Goal: Task Accomplishment & Management: Complete application form

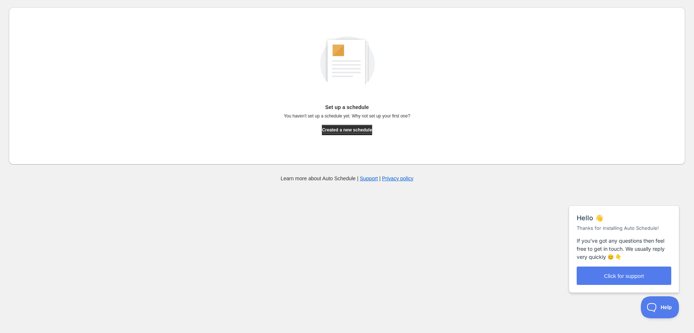
click at [343, 135] on div "Set up a schedule You haven't set up a schedule yet. Why not set up your first …" at bounding box center [347, 85] width 665 height 145
click at [339, 129] on span "Created a new schedule" at bounding box center [347, 130] width 50 height 6
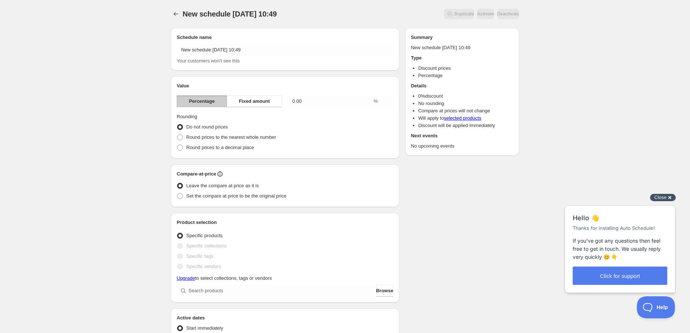
click at [670, 194] on div "Close cross-small" at bounding box center [663, 198] width 26 height 8
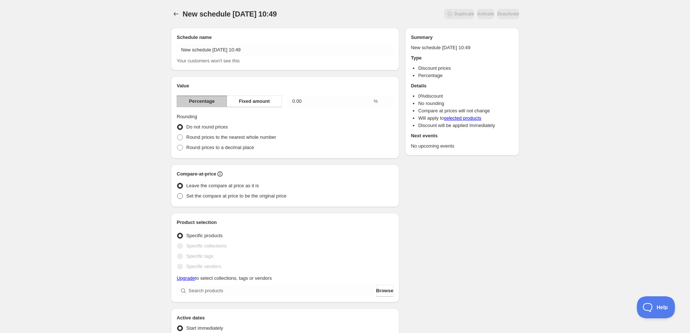
click at [181, 196] on span at bounding box center [180, 196] width 6 height 6
click at [177, 193] on input "Set the compare at price to be the original price" at bounding box center [177, 193] width 0 height 0
radio input "true"
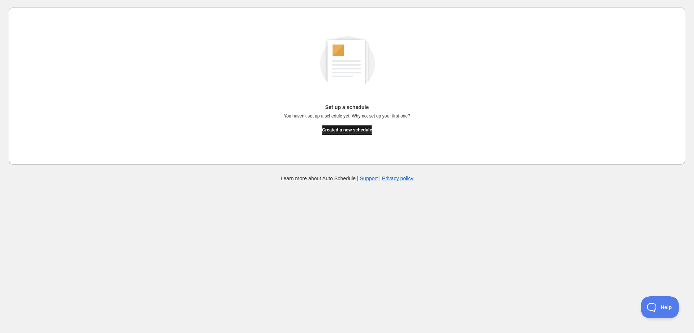
click at [343, 127] on span "Created a new schedule" at bounding box center [347, 130] width 50 height 6
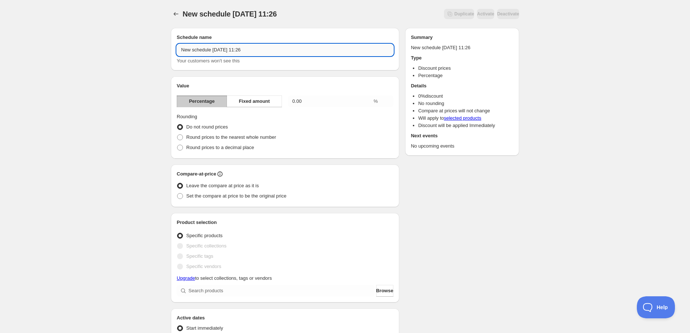
click at [254, 52] on input "New schedule [DATE] 11:26" at bounding box center [285, 50] width 217 height 12
click at [260, 61] on div "Your customers won't see this" at bounding box center [285, 60] width 217 height 7
click at [254, 53] on input "New schedule [DATE] 11:26" at bounding box center [285, 50] width 217 height 12
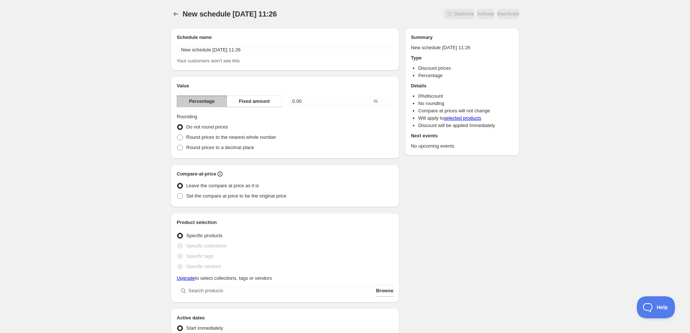
click at [255, 59] on div "Your customers won't see this" at bounding box center [285, 60] width 217 height 7
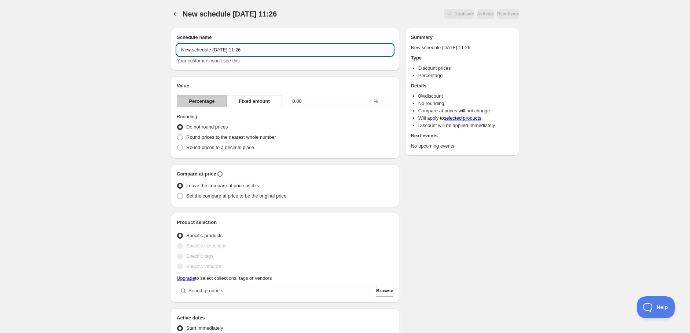
click at [251, 52] on input "New schedule [DATE] 11:26" at bounding box center [285, 50] width 217 height 12
drag, startPoint x: 278, startPoint y: 48, endPoint x: 90, endPoint y: 39, distance: 187.9
click at [90, 39] on div "New schedule [DATE] 11:26شسس. This page is ready New schedule [DATE] 11:26شسس D…" at bounding box center [345, 290] width 690 height 581
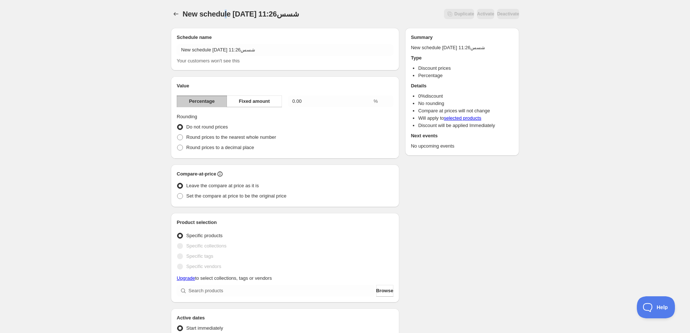
click at [225, 10] on span "New schedule [DATE] 11:26شسس" at bounding box center [241, 14] width 116 height 8
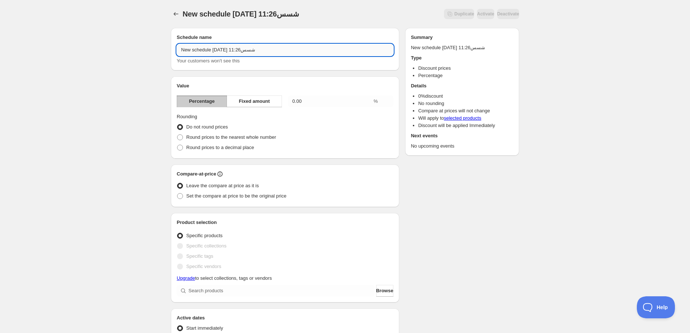
drag, startPoint x: 263, startPoint y: 49, endPoint x: 252, endPoint y: 55, distance: 12.8
click at [251, 55] on input "New schedule [DATE] 11:26شسس" at bounding box center [285, 50] width 217 height 12
type input "New schedule [DATE] 11:26"
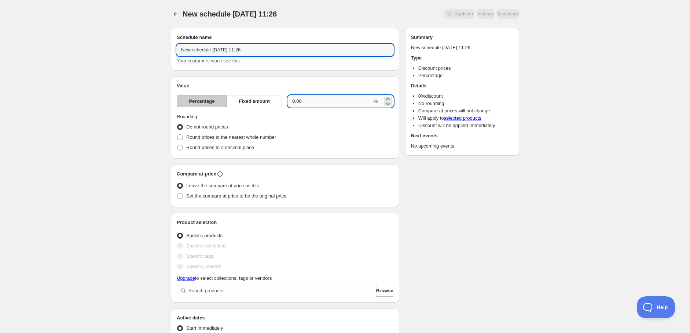
click at [347, 104] on input "0.00" at bounding box center [330, 101] width 84 height 12
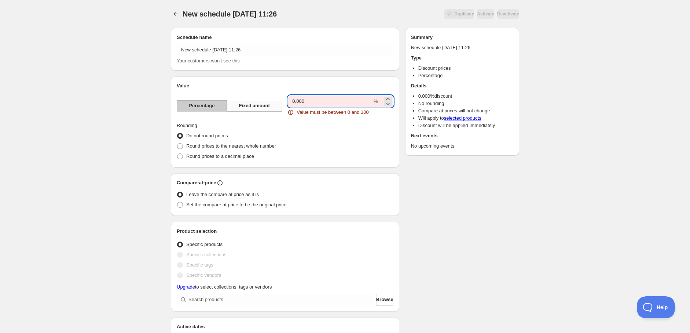
click at [253, 105] on span "Fixed amount" at bounding box center [254, 105] width 31 height 7
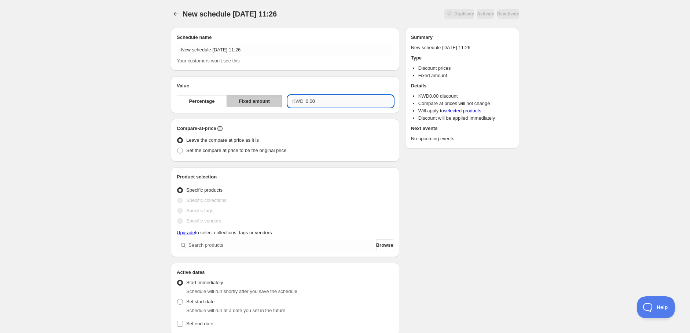
click at [306, 106] on input "0.00" at bounding box center [350, 101] width 88 height 12
click at [314, 76] on div "Schedule name New schedule [DATE] 11:26 Your customers won't see this Value Per…" at bounding box center [285, 266] width 228 height 476
drag, startPoint x: 323, startPoint y: 99, endPoint x: 276, endPoint y: 93, distance: 47.3
click at [320, 99] on input "0.00" at bounding box center [350, 101] width 88 height 12
click at [206, 96] on button "Percentage" at bounding box center [202, 101] width 50 height 12
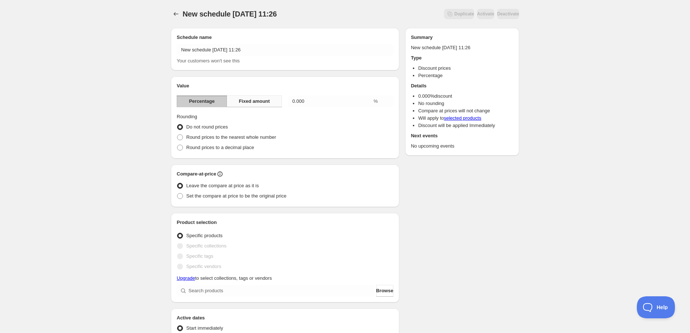
click at [254, 95] on div "Value Percentage Fixed amount 0.000 % Rounding Do not round prices Round prices…" at bounding box center [285, 117] width 217 height 70
click at [255, 99] on span "Fixed amount" at bounding box center [254, 101] width 31 height 7
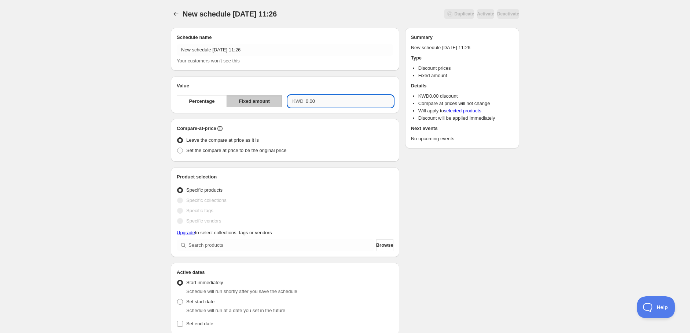
click at [311, 104] on input "0.00" at bounding box center [350, 101] width 88 height 12
click at [329, 100] on input "0.00" at bounding box center [350, 101] width 88 height 12
click at [326, 82] on h2 "Value" at bounding box center [285, 85] width 217 height 7
drag, startPoint x: 335, startPoint y: 104, endPoint x: 292, endPoint y: 107, distance: 42.6
click at [291, 107] on div "KWD 0.00" at bounding box center [340, 101] width 105 height 12
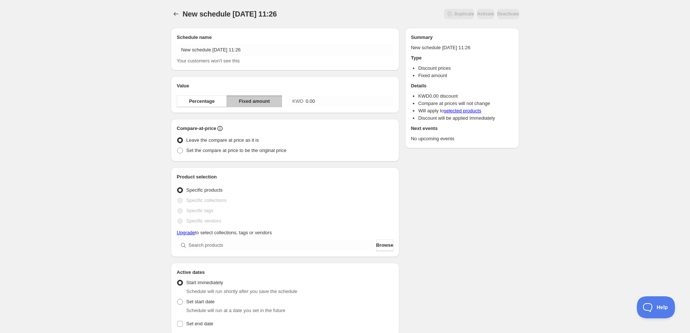
click at [328, 76] on div "Value Percentage Fixed amount KWD 0.00" at bounding box center [285, 94] width 228 height 37
drag, startPoint x: 317, startPoint y: 104, endPoint x: 301, endPoint y: 106, distance: 15.6
click at [301, 106] on div "KWD 0.00" at bounding box center [340, 101] width 105 height 12
drag, startPoint x: 325, startPoint y: 79, endPoint x: 320, endPoint y: 95, distance: 16.9
click at [324, 81] on div "Value Percentage Fixed amount KWD 0.00" at bounding box center [285, 94] width 228 height 37
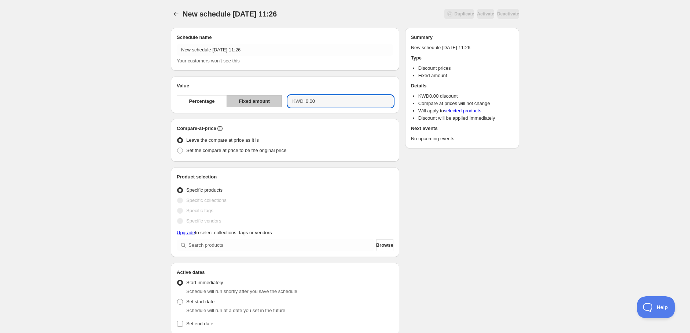
drag, startPoint x: 320, startPoint y: 97, endPoint x: 308, endPoint y: 104, distance: 13.5
click at [301, 105] on div "KWD 0.00" at bounding box center [340, 101] width 105 height 12
type input "0.00"
click at [317, 128] on div "Compare-at-price" at bounding box center [285, 128] width 217 height 7
click at [179, 151] on span at bounding box center [180, 150] width 6 height 6
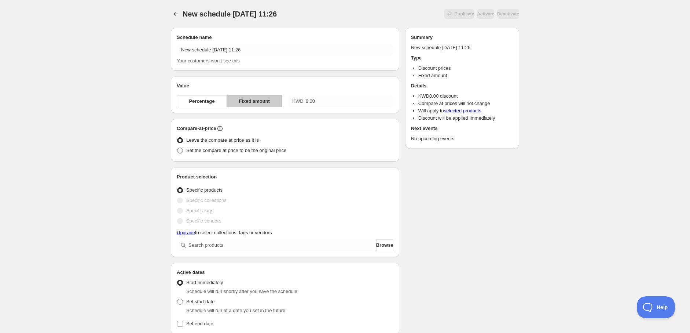
click at [177, 148] on input "Set the compare at price to be the original price" at bounding box center [177, 147] width 0 height 0
radio input "true"
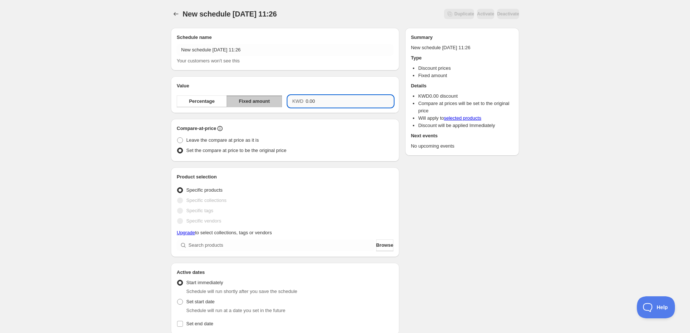
click at [327, 98] on input "0.00" at bounding box center [350, 101] width 88 height 12
click at [338, 135] on div "Leave the compare at price as it is" at bounding box center [285, 140] width 217 height 10
click at [179, 199] on span at bounding box center [180, 200] width 6 height 6
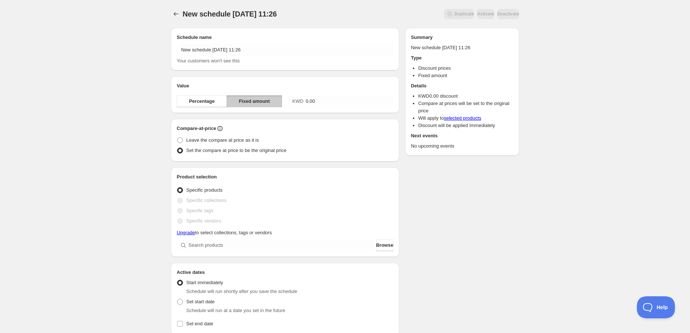
drag, startPoint x: 181, startPoint y: 202, endPoint x: 177, endPoint y: 195, distance: 8.4
click at [180, 202] on span at bounding box center [180, 200] width 6 height 6
click at [181, 201] on span at bounding box center [180, 200] width 6 height 6
drag, startPoint x: 184, startPoint y: 215, endPoint x: 180, endPoint y: 214, distance: 3.7
click at [184, 216] on label "Specific vendors" at bounding box center [199, 221] width 44 height 10
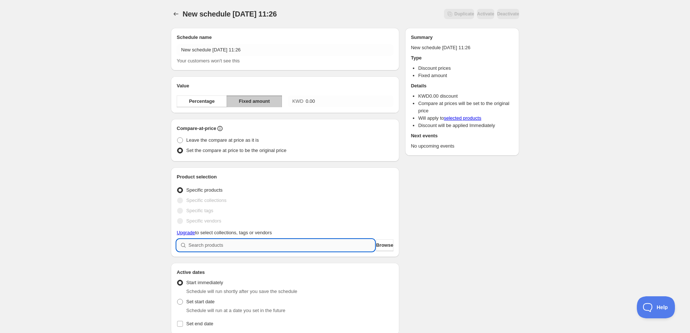
click at [204, 245] on input "search" at bounding box center [281, 245] width 186 height 12
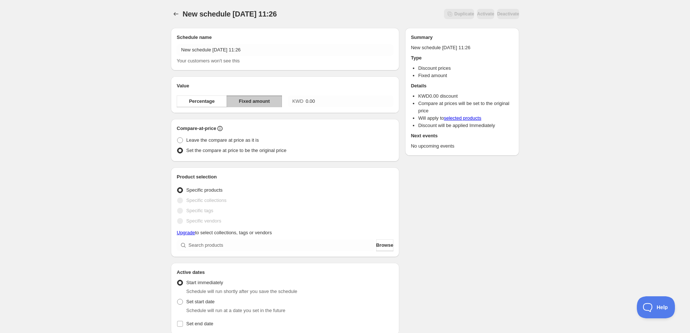
click at [273, 212] on div "Specific tags" at bounding box center [285, 210] width 217 height 10
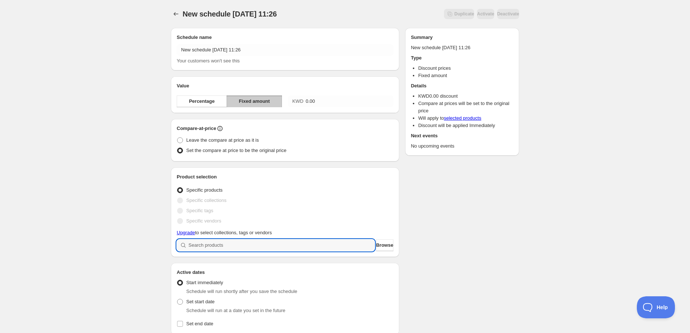
click at [260, 239] on input "search" at bounding box center [281, 245] width 186 height 12
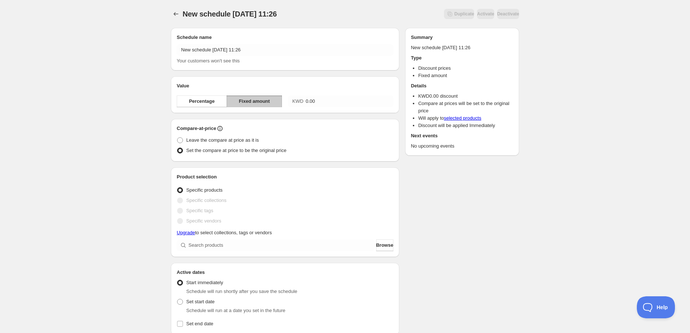
click at [276, 201] on div "Specific collections" at bounding box center [285, 200] width 217 height 10
click at [311, 103] on input "0.00" at bounding box center [350, 101] width 88 height 12
click at [315, 102] on input "0.00" at bounding box center [350, 101] width 88 height 12
click at [316, 102] on input "0.00" at bounding box center [350, 101] width 88 height 12
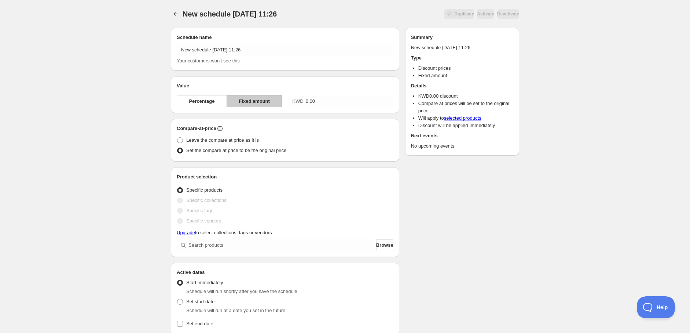
click at [319, 80] on div "Value Percentage Fixed amount KWD 0.00" at bounding box center [285, 94] width 228 height 37
click at [331, 104] on input "0.00" at bounding box center [350, 101] width 88 height 12
click at [322, 102] on input "0" at bounding box center [350, 101] width 88 height 12
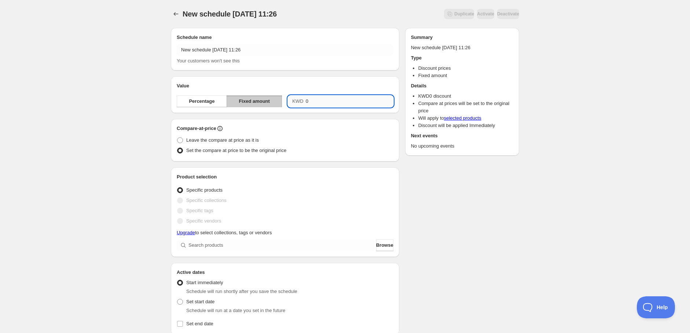
click at [322, 102] on input "0" at bounding box center [350, 101] width 88 height 12
click at [353, 75] on div "Schedule name New schedule [DATE] 11:26 Your customers won't see this Value Per…" at bounding box center [285, 266] width 228 height 476
click at [329, 104] on input "0.00" at bounding box center [350, 101] width 88 height 12
click at [213, 96] on button "Percentage" at bounding box center [202, 101] width 50 height 12
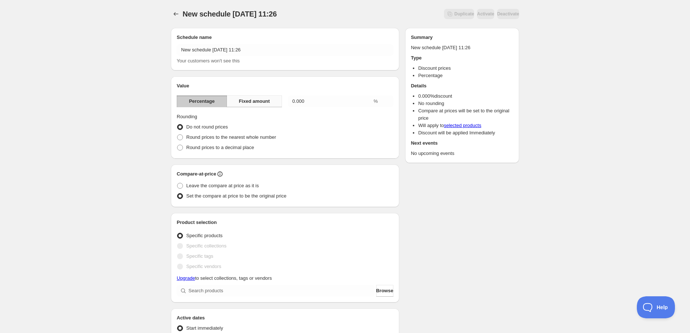
click at [252, 107] on button "Fixed amount" at bounding box center [254, 101] width 55 height 12
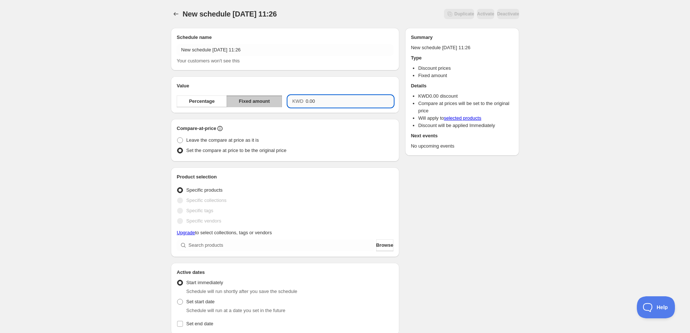
click at [320, 97] on input "0.00" at bounding box center [350, 101] width 88 height 12
click at [324, 100] on input "0.00" at bounding box center [350, 101] width 88 height 12
click at [323, 100] on input "0.00" at bounding box center [350, 101] width 88 height 12
type input "0"
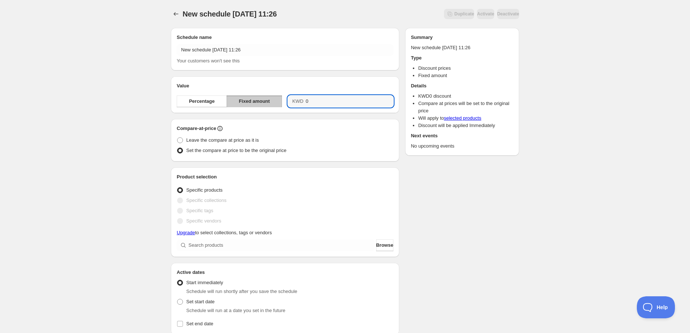
type input "0.00"
click at [328, 133] on div "Compare-at-price Leave the compare at price as it is Set the compare at price t…" at bounding box center [285, 140] width 217 height 31
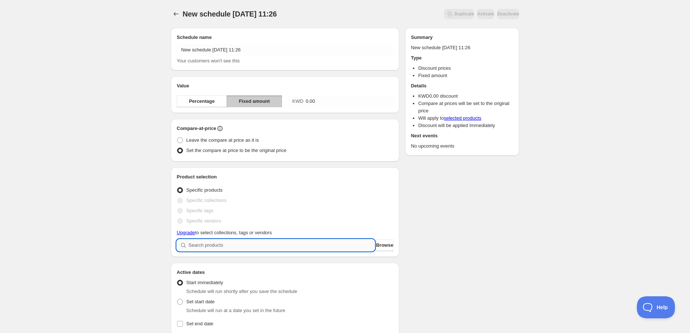
click at [218, 245] on input "search" at bounding box center [281, 245] width 186 height 12
paste input "610104622"
type input "610104622"
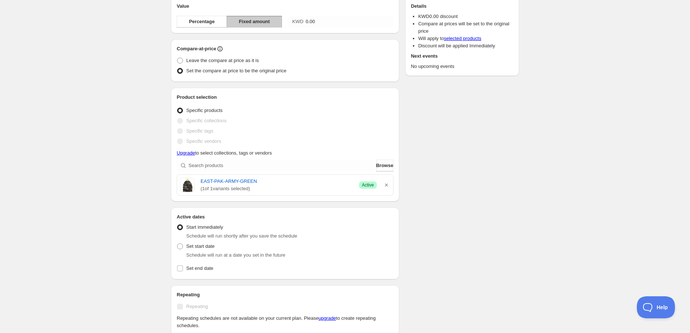
scroll to position [81, 0]
click at [177, 245] on span at bounding box center [180, 244] width 6 height 6
click at [177, 242] on input "Set start date" at bounding box center [177, 241] width 0 height 0
radio input "true"
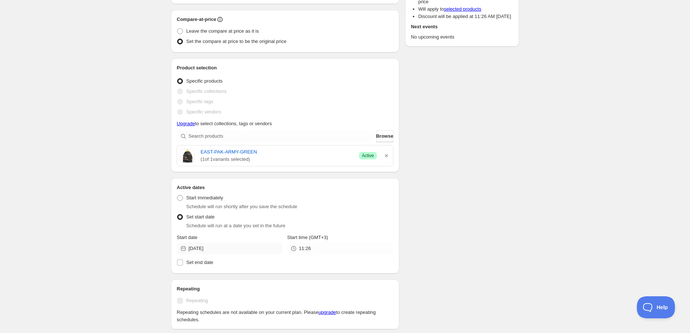
scroll to position [122, 0]
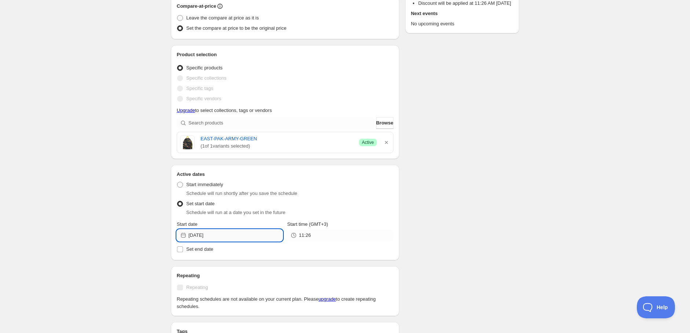
click at [240, 235] on input "[DATE]" at bounding box center [235, 235] width 94 height 12
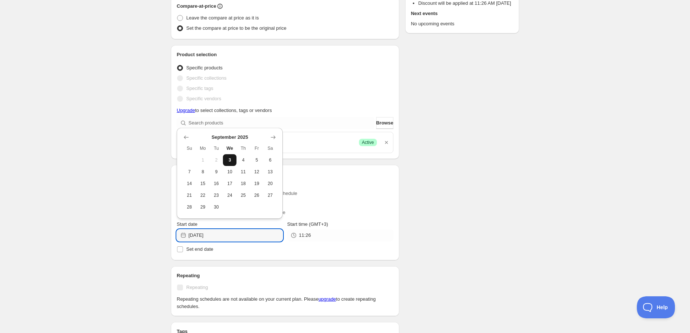
click at [229, 162] on button "3" at bounding box center [230, 160] width 14 height 12
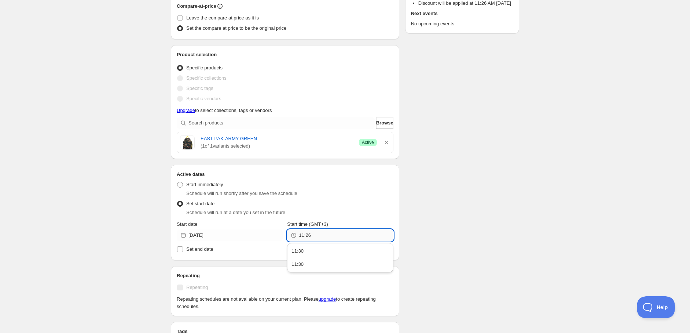
click at [302, 236] on input "11:26" at bounding box center [346, 235] width 94 height 12
click at [266, 253] on label "Set end date" at bounding box center [285, 249] width 217 height 10
click at [183, 252] on input "Set end date" at bounding box center [180, 249] width 6 height 6
checkbox input "true"
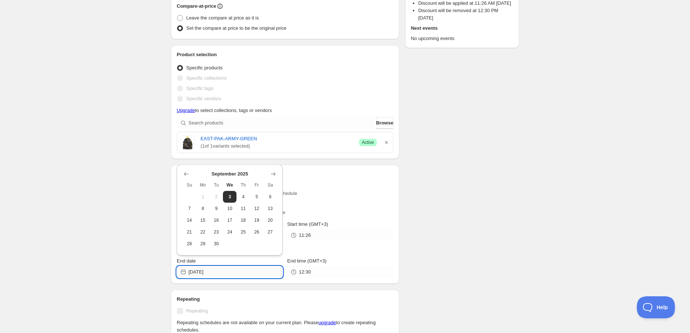
click at [221, 270] on input "[DATE]" at bounding box center [235, 272] width 94 height 12
click at [262, 192] on button "5" at bounding box center [257, 197] width 14 height 12
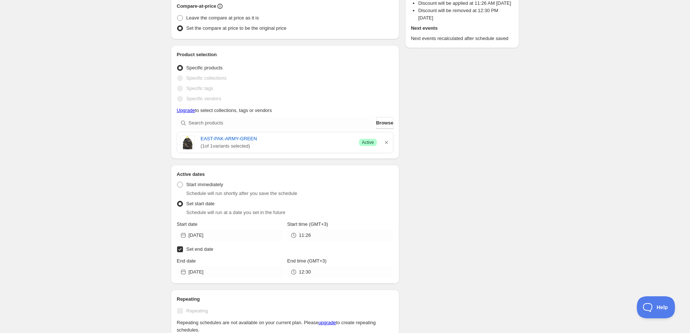
click at [344, 207] on div "Set start date Schedule will run at a date you set in the future" at bounding box center [285, 207] width 217 height 18
click at [346, 205] on div "Set start date Schedule will run at a date you set in the future" at bounding box center [285, 207] width 217 height 18
click at [247, 275] on input "[DATE]" at bounding box center [235, 272] width 94 height 12
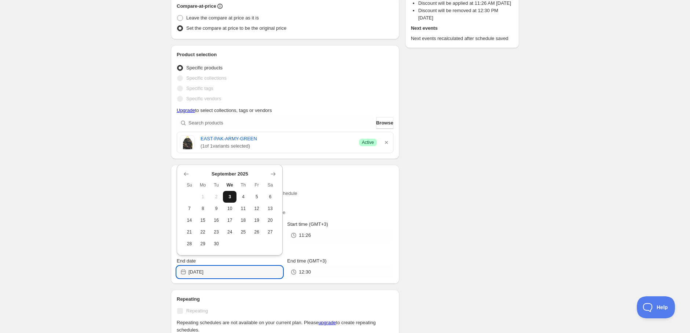
click at [235, 199] on button "3" at bounding box center [230, 197] width 14 height 12
type input "[DATE]"
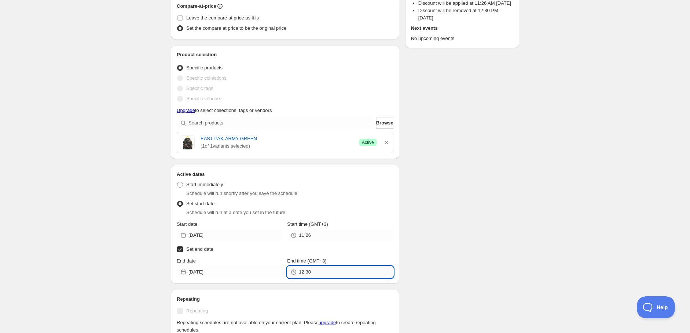
click at [323, 274] on input "12:30" at bounding box center [346, 272] width 94 height 12
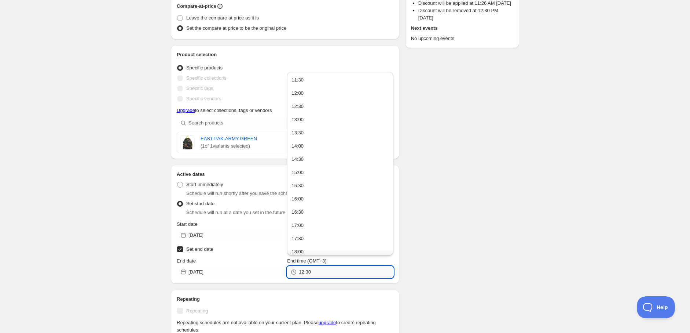
click at [415, 273] on div "Schedule name New schedule [DATE] 11:26 Your customers won't see this Value Per…" at bounding box center [342, 185] width 354 height 570
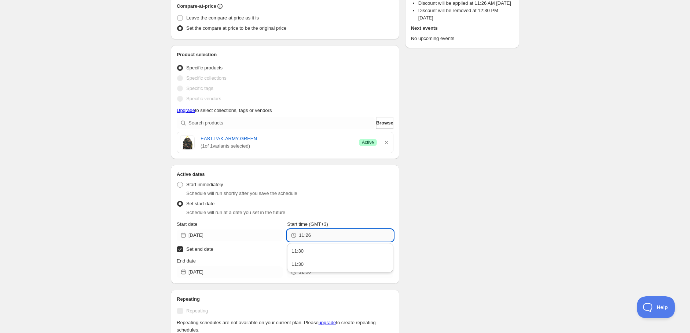
click at [334, 233] on input "11:26" at bounding box center [346, 235] width 94 height 12
click at [376, 201] on div "Set start date Schedule will run at a date you set in the future" at bounding box center [285, 207] width 217 height 18
drag, startPoint x: 380, startPoint y: 196, endPoint x: 387, endPoint y: 155, distance: 41.9
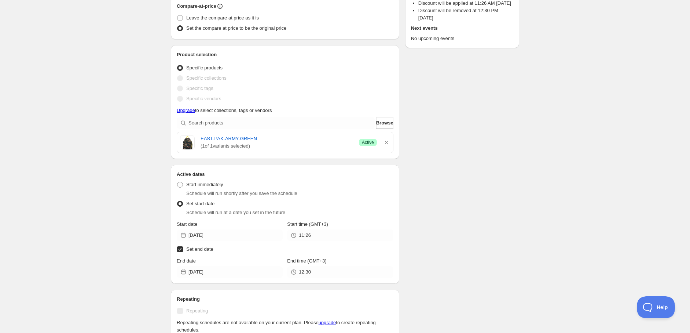
click at [380, 196] on li "Start immediately Schedule will run shortly after you save the schedule" at bounding box center [285, 188] width 217 height 19
click at [389, 142] on icon "button" at bounding box center [386, 142] width 7 height 7
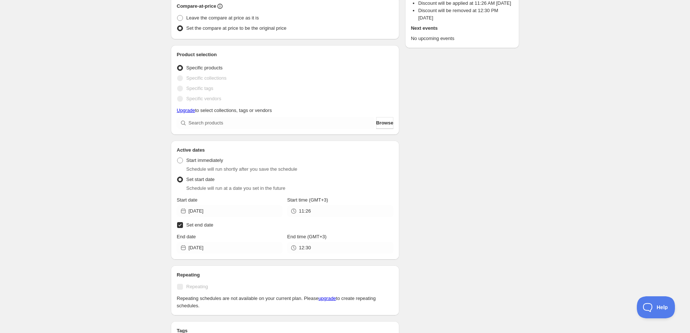
scroll to position [0, 0]
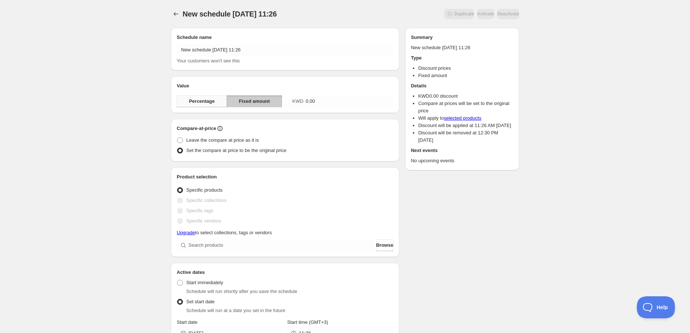
click at [210, 104] on span "Percentage" at bounding box center [202, 101] width 26 height 7
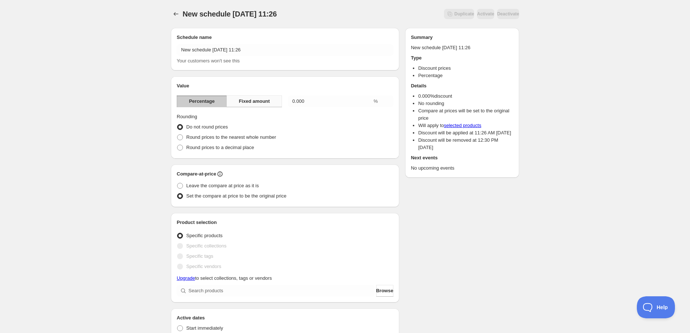
click at [254, 95] on button "Fixed amount" at bounding box center [254, 101] width 55 height 12
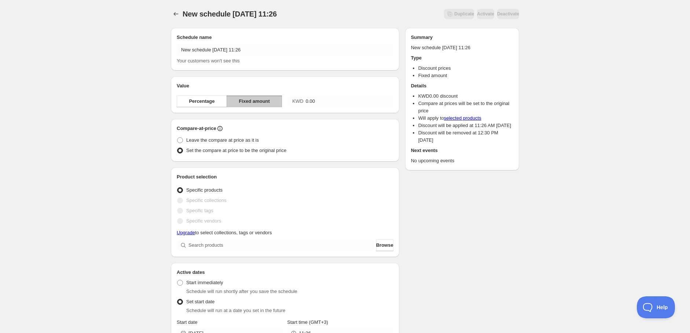
click at [208, 108] on div "Value Percentage Fixed amount KWD 0.00" at bounding box center [285, 94] width 228 height 37
click at [211, 104] on span "Percentage" at bounding box center [202, 101] width 26 height 7
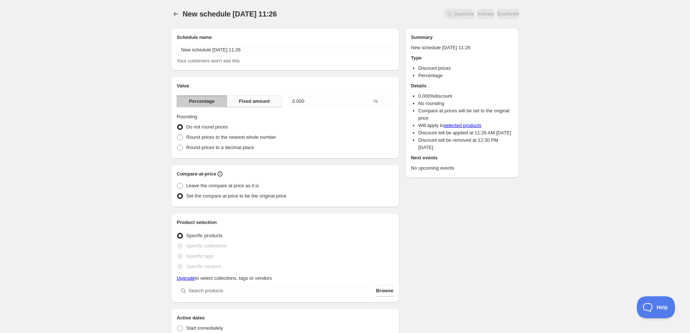
click at [250, 105] on button "Fixed amount" at bounding box center [254, 101] width 55 height 12
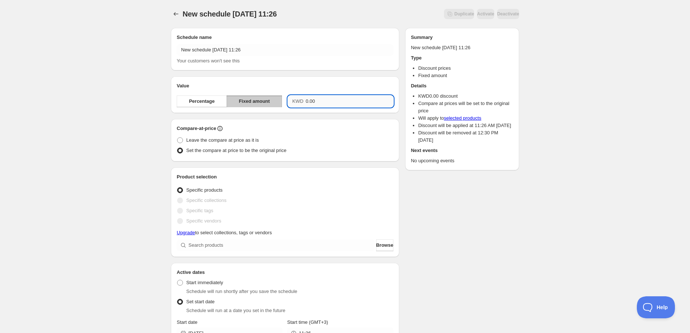
click at [321, 98] on input "0.00" at bounding box center [350, 101] width 88 height 12
click at [320, 98] on input "0.00" at bounding box center [350, 101] width 88 height 12
click at [321, 98] on input "0.00" at bounding box center [350, 101] width 88 height 12
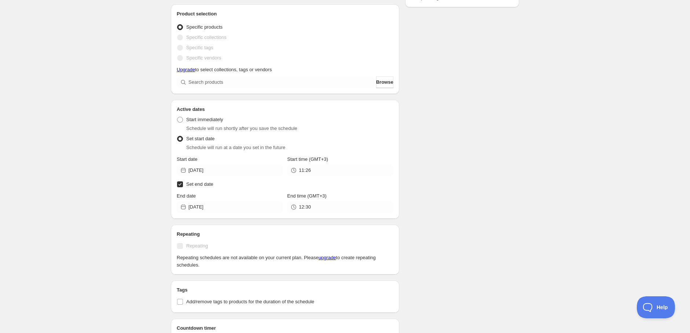
type input "0.00"
click at [337, 139] on div "Set start date Schedule will run at a date you set in the future" at bounding box center [285, 142] width 217 height 18
click at [352, 185] on label "Set end date" at bounding box center [285, 184] width 217 height 10
click at [183, 185] on input "Set end date" at bounding box center [180, 184] width 6 height 6
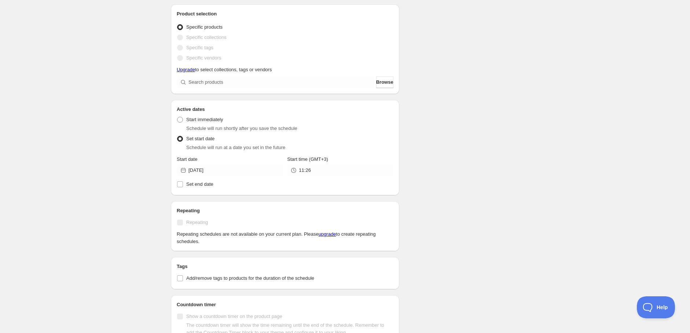
scroll to position [203, 0]
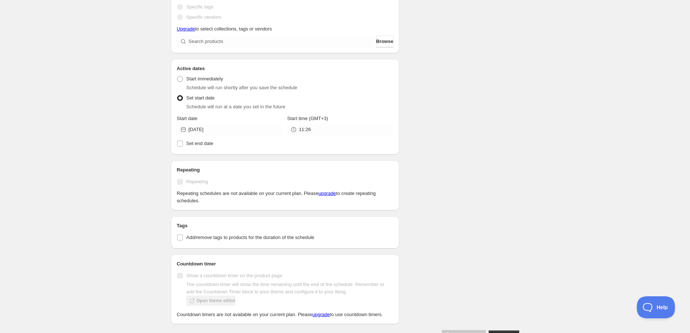
click at [176, 142] on div "Active dates Active Date Type Start immediately Schedule will run shortly after…" at bounding box center [285, 106] width 228 height 95
click at [179, 143] on input "Set end date" at bounding box center [180, 143] width 6 height 6
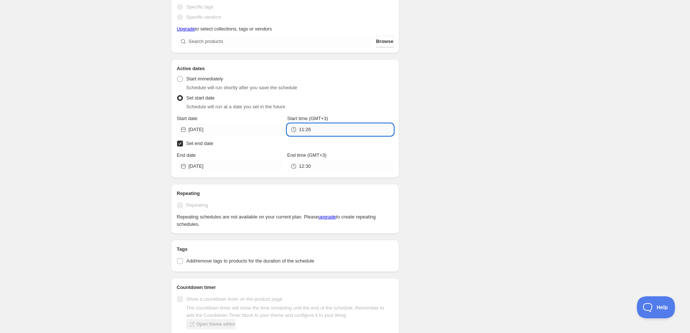
click at [320, 131] on input "11:26" at bounding box center [346, 130] width 94 height 12
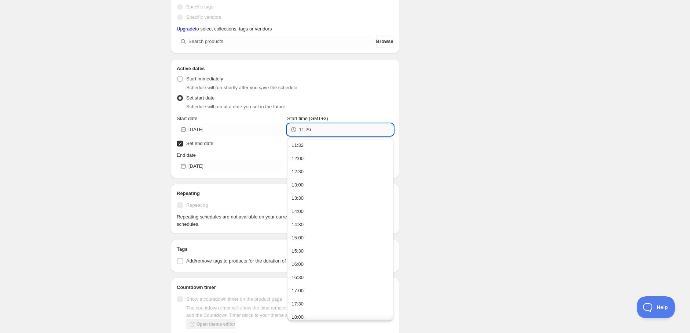
click at [320, 131] on input "11:26" at bounding box center [346, 130] width 94 height 12
click at [349, 107] on div "Schedule will run at a date you set in the future" at bounding box center [289, 106] width 207 height 7
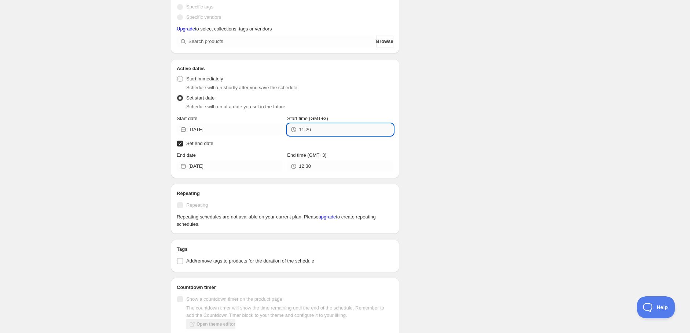
click at [331, 129] on input "11:26" at bounding box center [346, 130] width 94 height 12
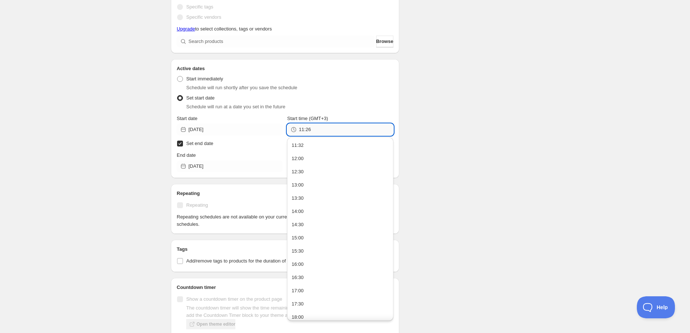
click at [334, 129] on input "11:26" at bounding box center [346, 130] width 94 height 12
click at [333, 129] on input "11:26" at bounding box center [346, 130] width 94 height 12
click at [334, 130] on input "11:26" at bounding box center [346, 130] width 94 height 12
click at [345, 109] on div "Schedule will run at a date you set in the future" at bounding box center [289, 106] width 207 height 7
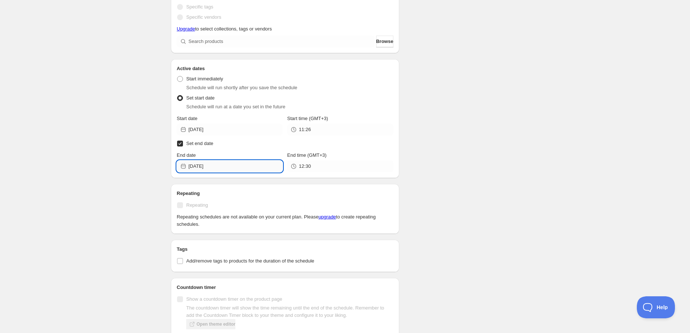
click at [223, 167] on input "[DATE]" at bounding box center [235, 166] width 94 height 12
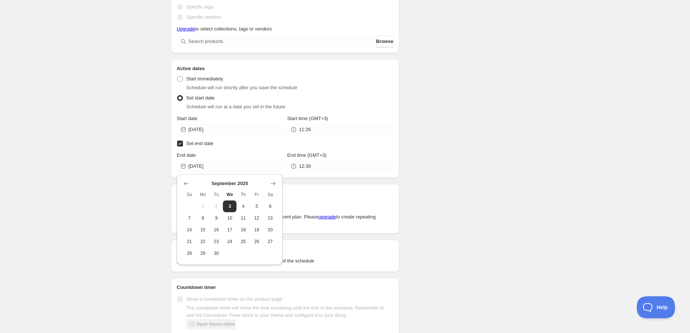
click at [232, 141] on label "Set end date" at bounding box center [285, 143] width 217 height 10
click at [183, 141] on input "Set end date" at bounding box center [180, 143] width 6 height 6
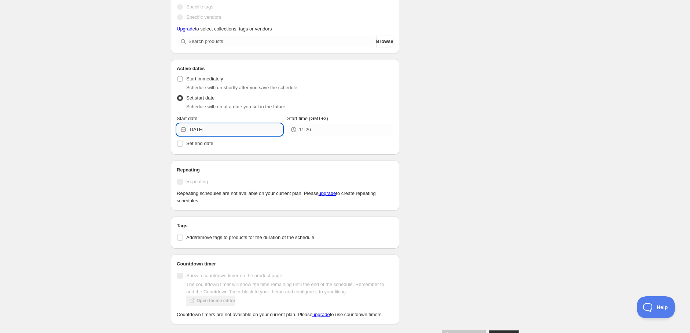
click at [228, 129] on input "[DATE]" at bounding box center [235, 130] width 94 height 12
click at [313, 94] on div "Set start date Schedule will run at a date you set in the future" at bounding box center [285, 102] width 217 height 18
click at [179, 143] on input "Set end date" at bounding box center [180, 143] width 6 height 6
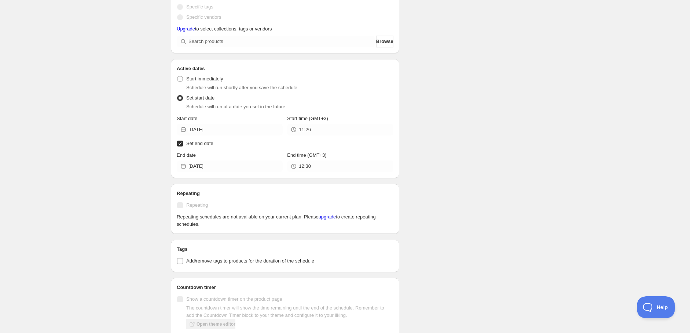
click at [247, 154] on div "End date" at bounding box center [230, 154] width 106 height 7
click at [365, 65] on h2 "Active dates" at bounding box center [285, 68] width 217 height 7
click at [479, 103] on div "Schedule name New schedule [DATE] 11:26 Your customers won't see this Value Per…" at bounding box center [342, 91] width 354 height 545
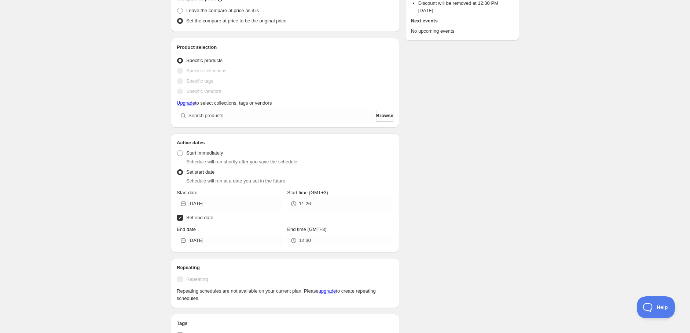
scroll to position [122, 0]
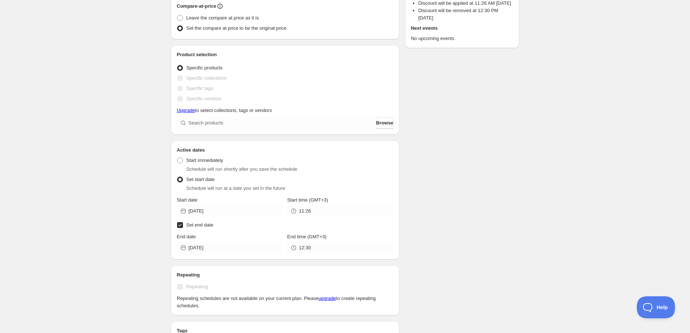
click at [355, 161] on div "Start immediately Schedule will run shortly after you save the schedule" at bounding box center [285, 164] width 217 height 18
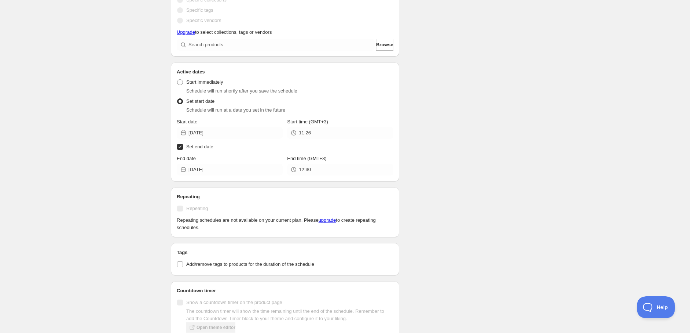
scroll to position [203, 0]
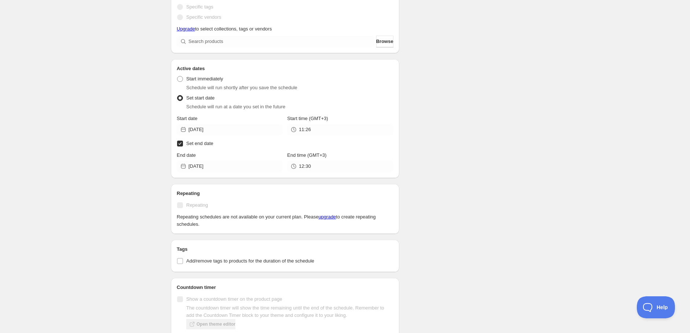
click at [324, 148] on label "Set end date" at bounding box center [285, 143] width 217 height 10
click at [183, 146] on input "Set end date" at bounding box center [180, 143] width 6 height 6
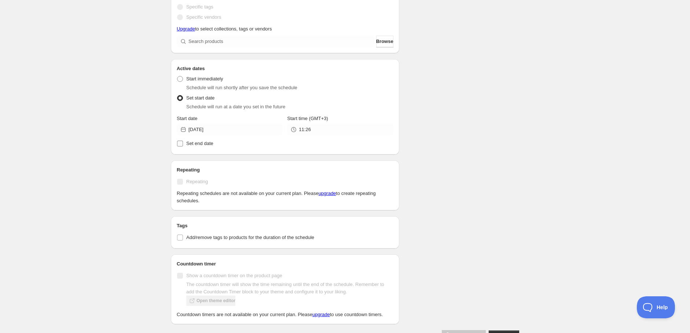
click at [180, 143] on input "Set end date" at bounding box center [180, 143] width 6 height 6
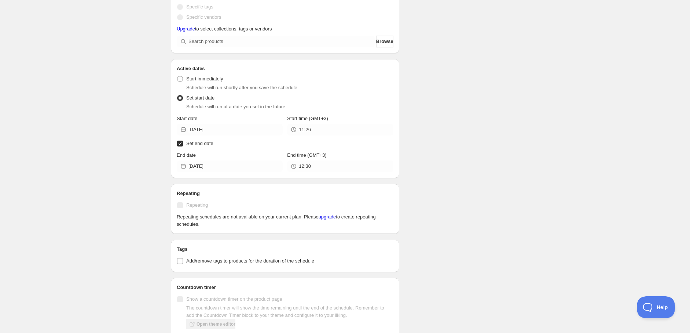
click at [273, 150] on div "Active Date Type Start immediately Schedule will run shortly after you save the…" at bounding box center [285, 122] width 217 height 100
click at [260, 143] on label "Set end date" at bounding box center [285, 143] width 217 height 10
click at [183, 143] on input "Set end date" at bounding box center [180, 143] width 6 height 6
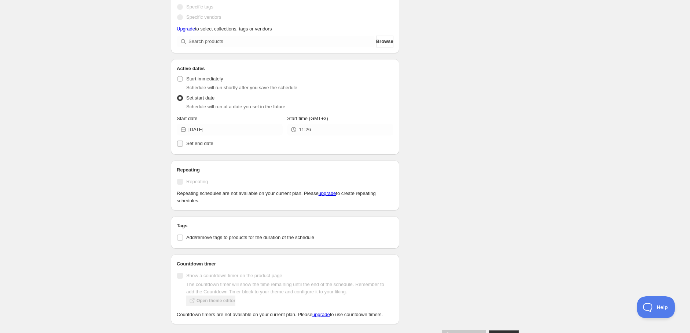
click at [178, 144] on input "Set end date" at bounding box center [180, 143] width 6 height 6
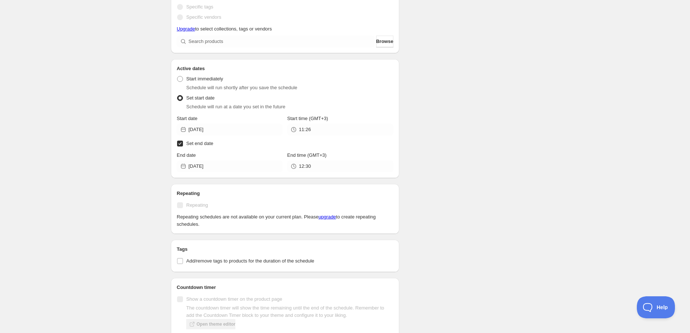
click at [313, 89] on div "Schedule will run shortly after you save the schedule" at bounding box center [289, 87] width 207 height 7
click at [180, 139] on label "Set end date" at bounding box center [285, 143] width 217 height 10
click at [180, 140] on input "Set end date" at bounding box center [180, 143] width 6 height 6
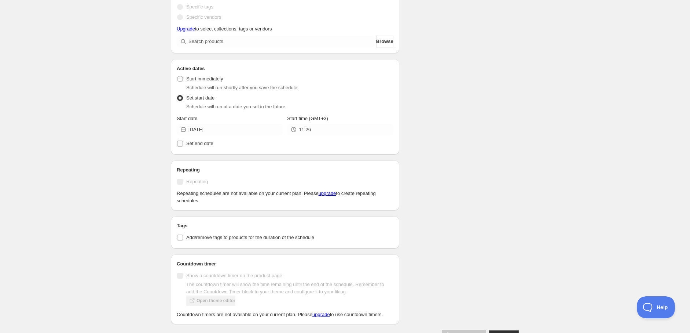
click at [180, 139] on label "Set end date" at bounding box center [285, 143] width 217 height 10
click at [180, 140] on input "Set end date" at bounding box center [180, 143] width 6 height 6
checkbox input "true"
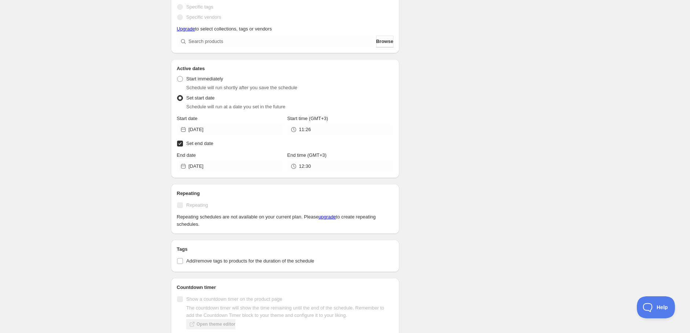
click at [314, 89] on div "Schedule will run shortly after you save the schedule" at bounding box center [289, 87] width 207 height 7
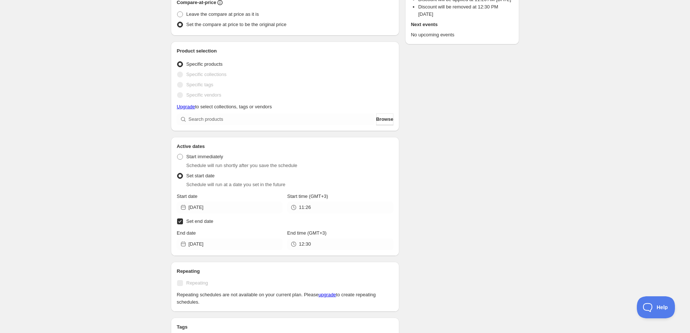
scroll to position [0, 0]
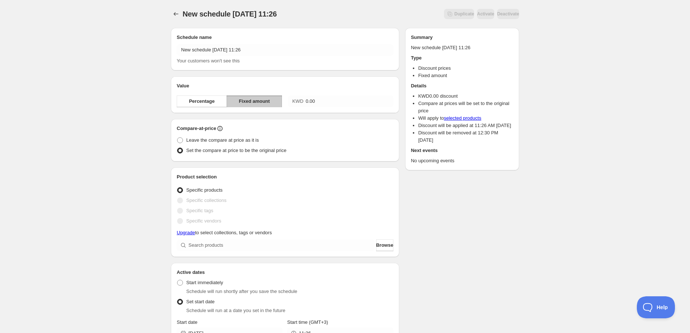
click at [298, 79] on div "Value Percentage Fixed amount KWD 0.00" at bounding box center [285, 94] width 228 height 37
click at [262, 179] on h2 "Product selection" at bounding box center [285, 176] width 217 height 7
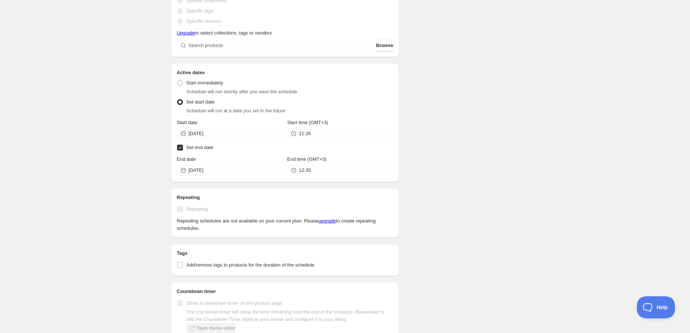
scroll to position [122, 0]
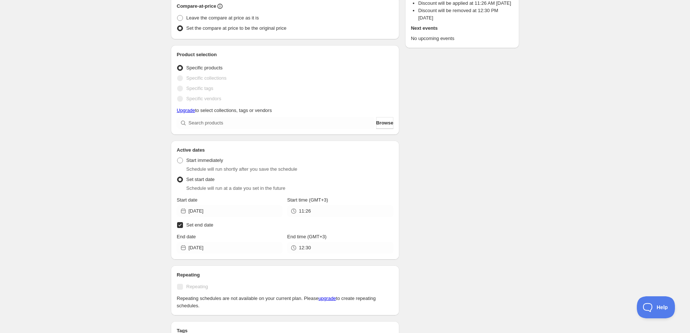
click at [230, 129] on div "Product selection Entity type Specific products Specific collections Specific t…" at bounding box center [285, 89] width 228 height 89
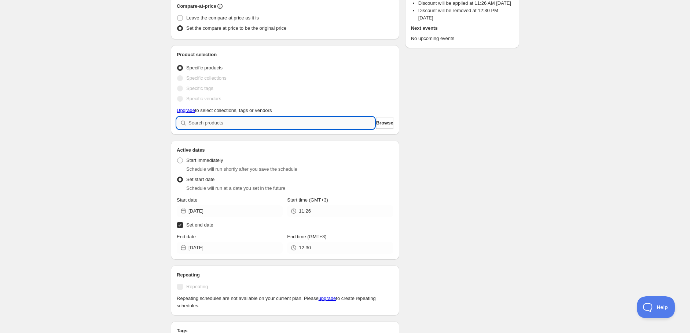
click at [224, 125] on input "search" at bounding box center [281, 123] width 186 height 12
paste input "[URL][DOMAIN_NAME]"
type input "[URL][DOMAIN_NAME]"
click at [219, 124] on input "search" at bounding box center [281, 123] width 186 height 12
paste input "EAST-PAK-ARMY-GREEN"
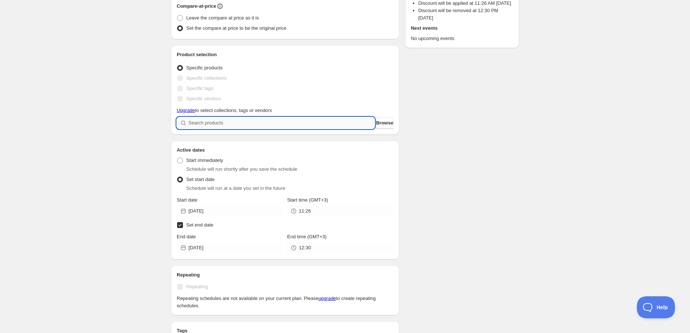
type input "EAST-PAK-ARMY-GREEN"
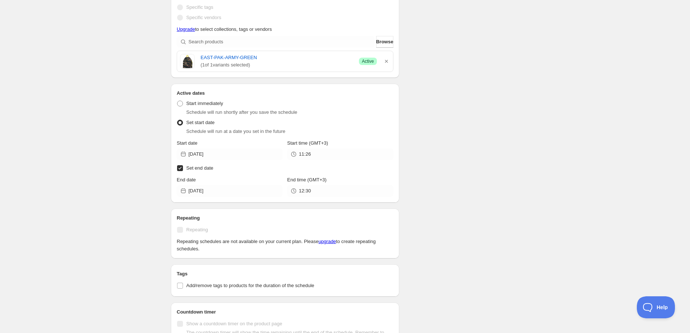
scroll to position [203, 0]
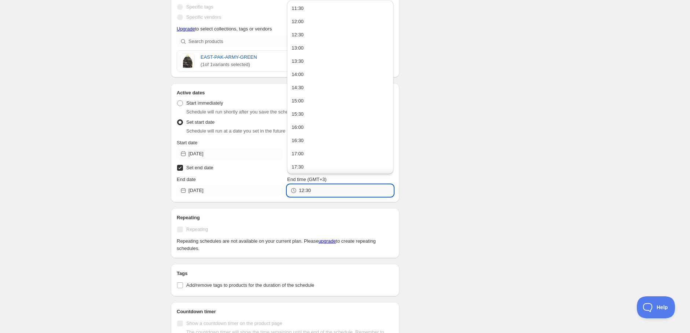
click at [322, 188] on input "12:30" at bounding box center [346, 190] width 94 height 12
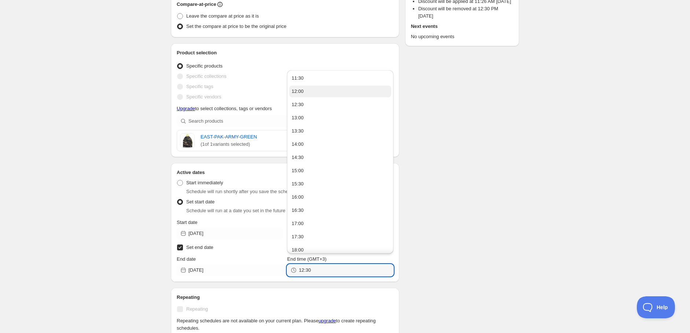
scroll to position [122, 0]
click at [257, 225] on div "Start date" at bounding box center [230, 223] width 106 height 7
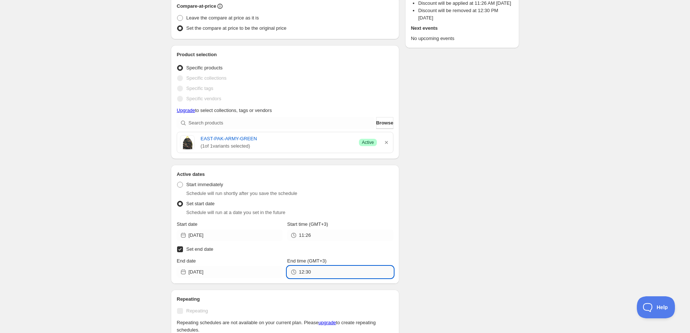
click at [325, 276] on input "12:30" at bounding box center [346, 272] width 94 height 12
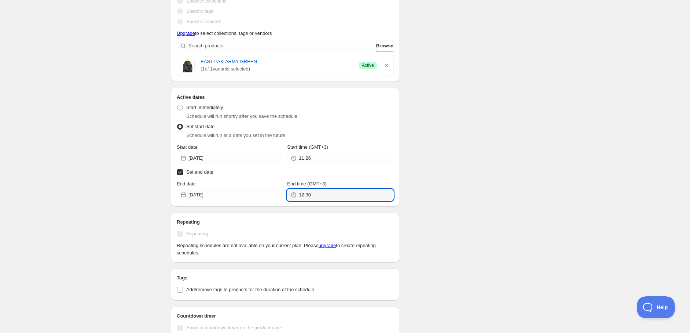
scroll to position [203, 0]
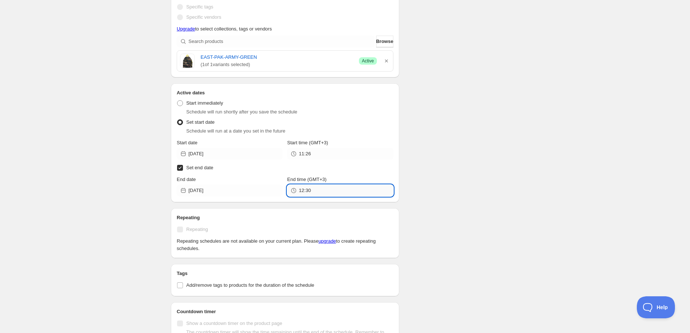
click at [320, 192] on input "12:30" at bounding box center [346, 190] width 94 height 12
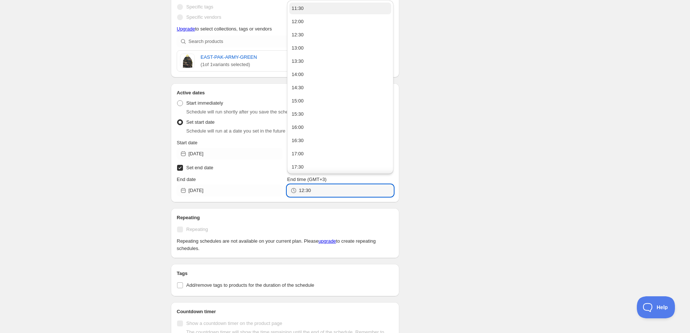
click at [305, 11] on button "11:30" at bounding box center [340, 9] width 102 height 12
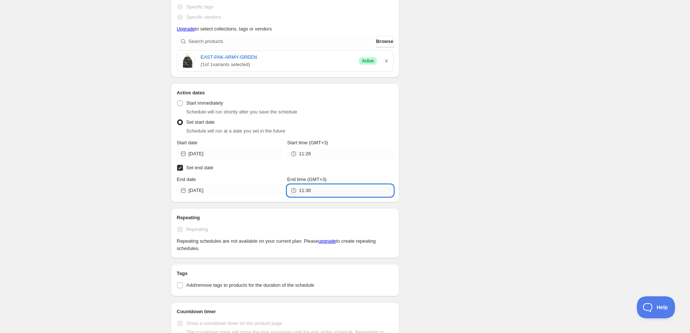
click at [328, 194] on input "11:30" at bounding box center [346, 190] width 94 height 12
drag, startPoint x: 321, startPoint y: 191, endPoint x: 308, endPoint y: 196, distance: 13.7
click at [308, 196] on div "Active dates Active Date Type Start immediately Schedule will run shortly after…" at bounding box center [285, 142] width 228 height 119
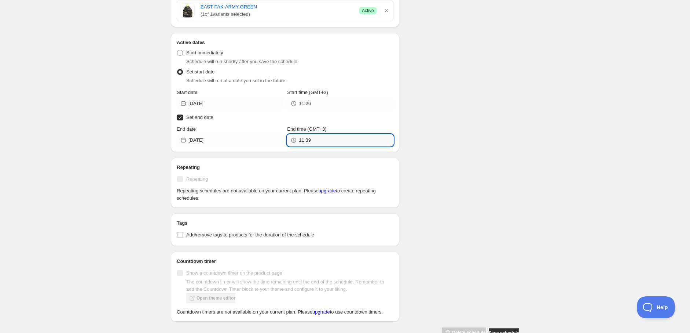
scroll to position [272, 0]
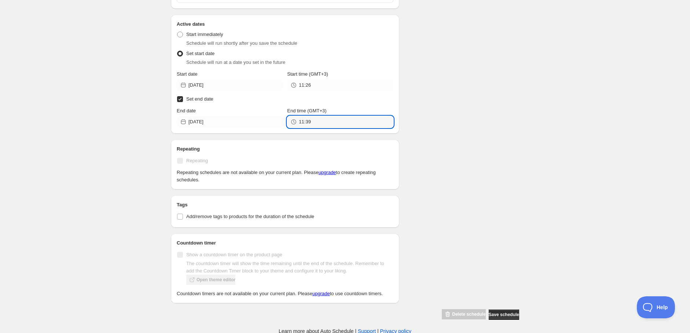
type input "11:39"
click at [256, 161] on label "Repeating" at bounding box center [285, 160] width 217 height 10
click at [180, 217] on input "Add/remove tags to products for the duration of the schedule" at bounding box center [180, 216] width 6 height 6
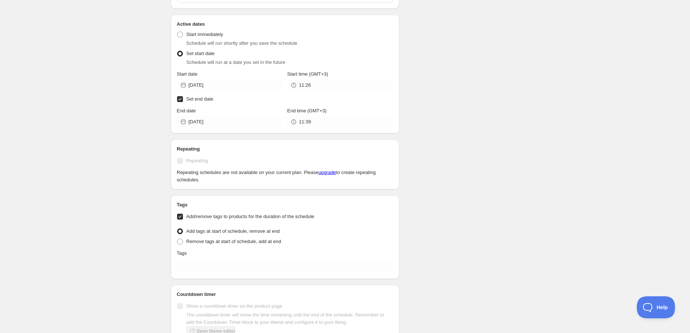
click at [180, 217] on input "Add/remove tags to products for the duration of the schedule" at bounding box center [180, 216] width 6 height 6
checkbox input "false"
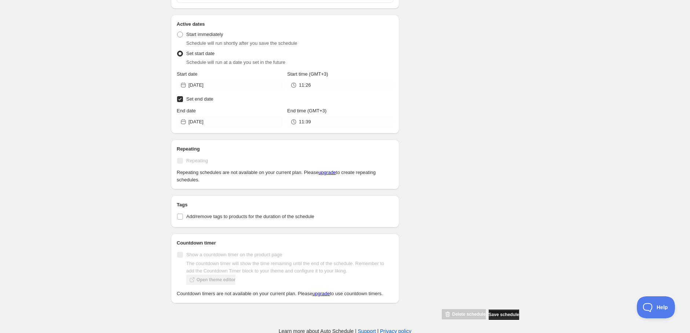
click at [493, 316] on span "Save schedule" at bounding box center [504, 314] width 30 height 6
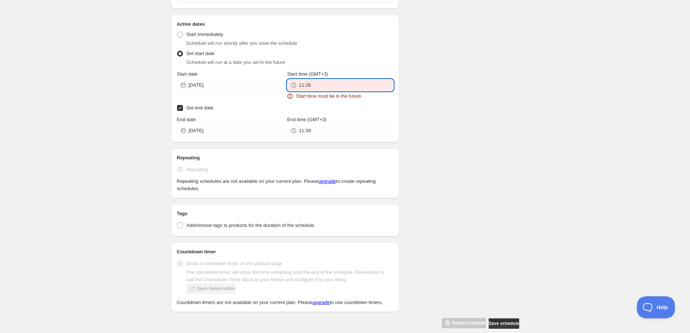
click at [324, 89] on input "11:26" at bounding box center [346, 85] width 94 height 12
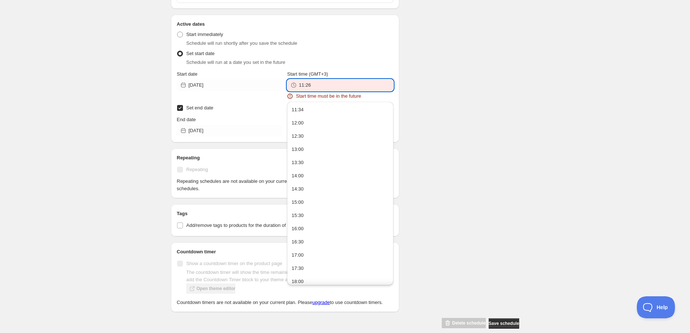
click at [352, 72] on div "Start time (GMT+3)" at bounding box center [340, 73] width 106 height 7
click at [317, 85] on input "11:26" at bounding box center [346, 85] width 94 height 12
click at [362, 56] on div "Set start date Schedule will run at a date you set in the future" at bounding box center [285, 57] width 217 height 18
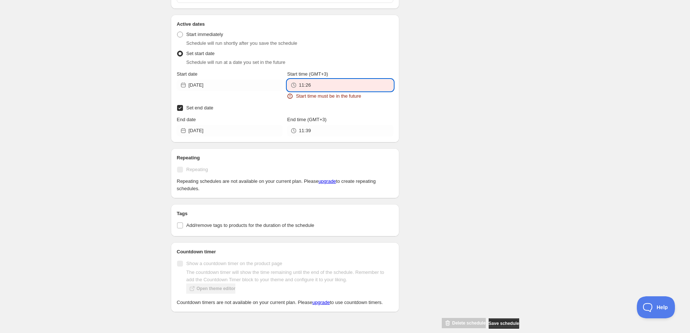
click at [328, 82] on input "11:26" at bounding box center [346, 85] width 94 height 12
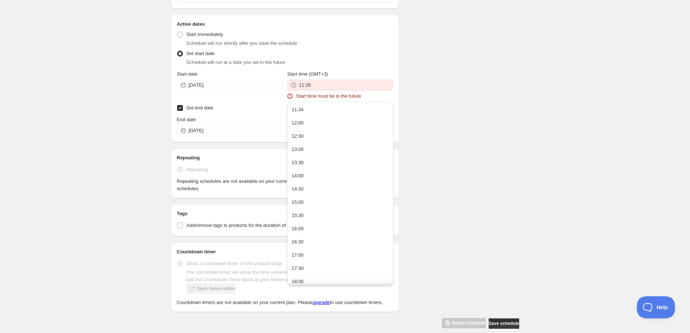
click at [359, 53] on div "Set start date Schedule will run at a date you set in the future" at bounding box center [285, 57] width 217 height 18
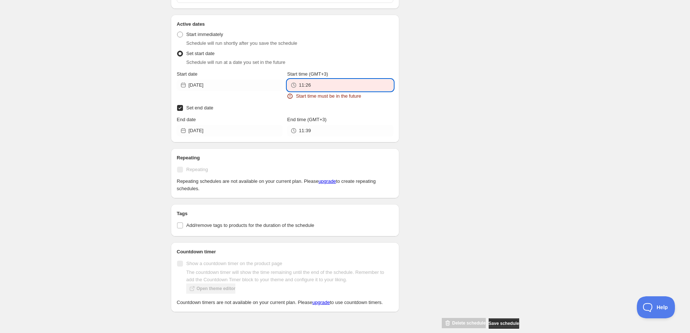
click at [331, 85] on input "11:26" at bounding box center [346, 85] width 94 height 12
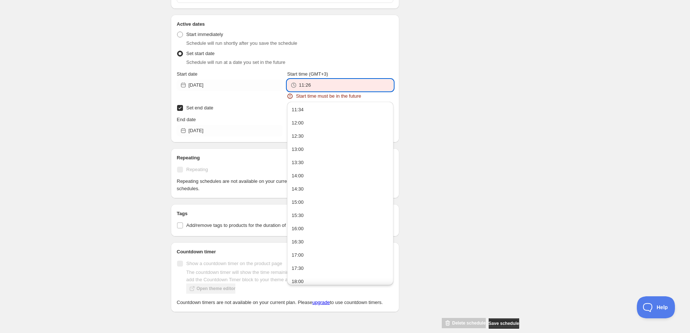
type input "11:2"
type input "11:30"
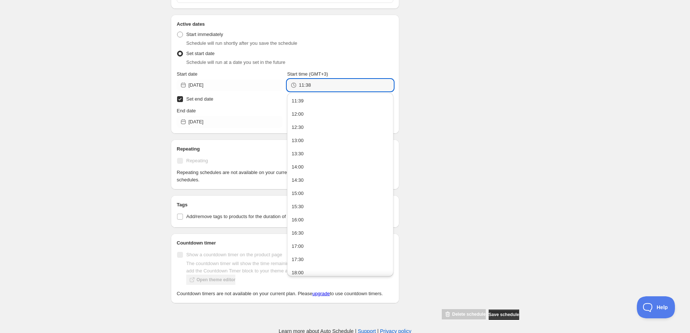
click at [400, 40] on div "There were some issues with your form submission Start time must be in the futu…" at bounding box center [342, 10] width 354 height 619
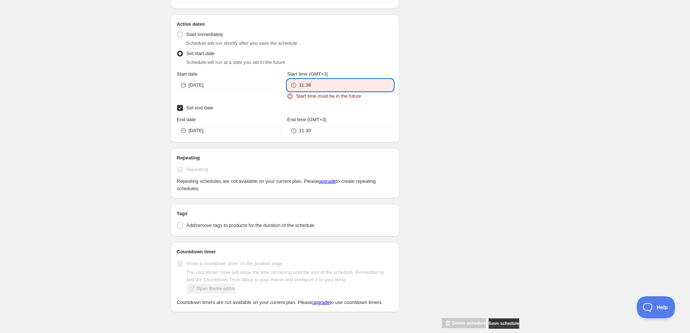
click at [330, 82] on input "11:38" at bounding box center [346, 85] width 94 height 12
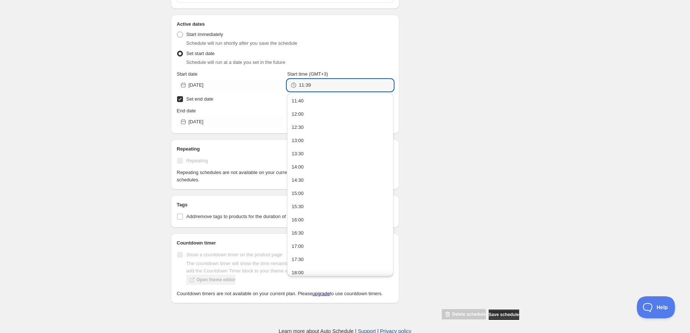
click at [387, 43] on div "Schedule will run shortly after you save the schedule" at bounding box center [289, 43] width 207 height 7
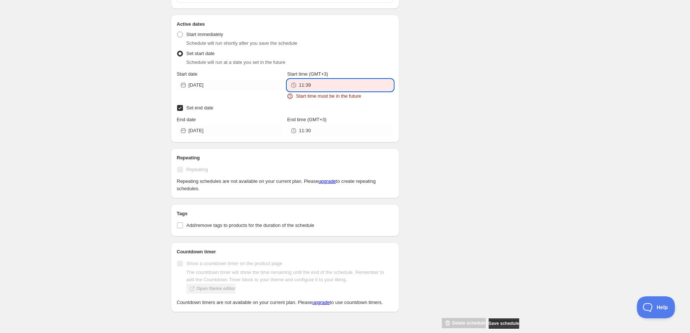
click at [331, 88] on input "11:39" at bounding box center [346, 85] width 94 height 12
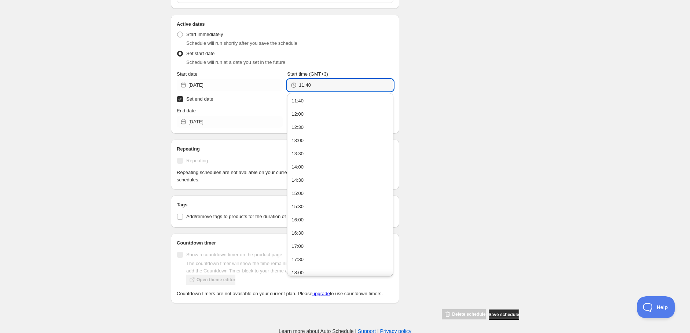
type input "11:40"
click at [346, 48] on ul "Start immediately Schedule will run shortly after you save the schedule Set sta…" at bounding box center [285, 48] width 217 height 38
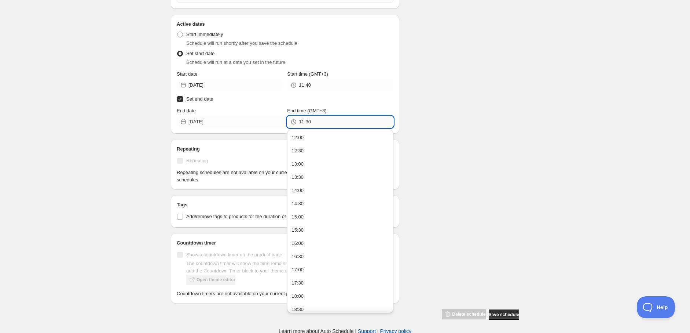
click at [337, 118] on input "11:30" at bounding box center [346, 122] width 94 height 12
type input "11:41"
click at [359, 52] on div "Set start date Schedule will run at a date you set in the future" at bounding box center [285, 57] width 217 height 18
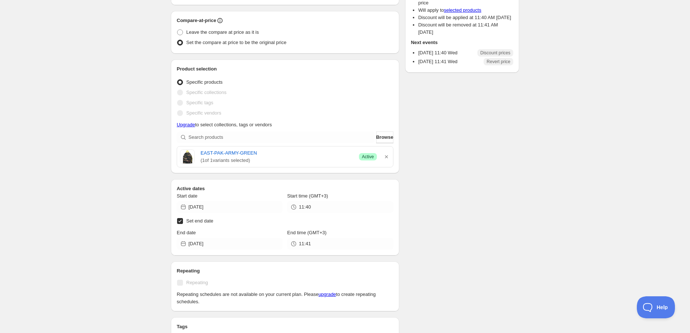
scroll to position [122, 0]
